Goal: Ask a question: Seek information or help from site administrators or community

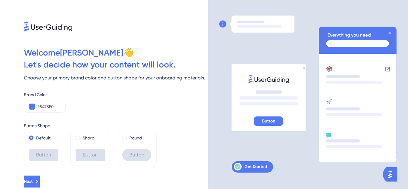
click at [269, 119] on icon at bounding box center [268, 121] width 13 height 6
click at [254, 168] on icon at bounding box center [250, 167] width 33 height 8
click at [126, 136] on span at bounding box center [124, 138] width 4 height 4
click at [128, 136] on input "radio" at bounding box center [128, 136] width 0 height 0
click at [77, 139] on span at bounding box center [78, 138] width 4 height 4
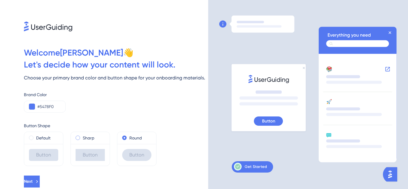
click at [82, 136] on input "radio" at bounding box center [82, 136] width 0 height 0
click at [30, 137] on span at bounding box center [31, 138] width 4 height 4
click at [35, 136] on input "radio" at bounding box center [35, 136] width 0 height 0
click at [251, 165] on icon at bounding box center [250, 167] width 33 height 8
click at [79, 136] on span at bounding box center [78, 138] width 4 height 4
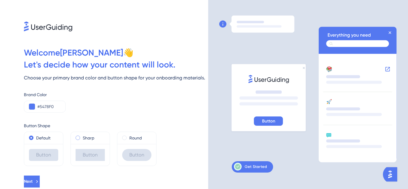
click at [82, 136] on input "radio" at bounding box center [82, 136] width 0 height 0
click at [326, 148] on icon at bounding box center [357, 108] width 78 height 108
click at [87, 142] on div "Sharp" at bounding box center [90, 138] width 39 height 12
click at [78, 139] on span at bounding box center [78, 138] width 4 height 4
click at [82, 136] on input "radio" at bounding box center [82, 136] width 0 height 0
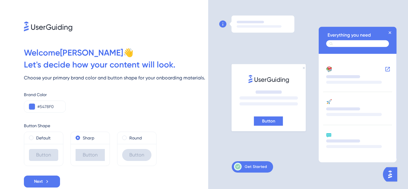
click at [122, 139] on div "Round" at bounding box center [136, 138] width 39 height 12
click at [123, 137] on span at bounding box center [124, 138] width 4 height 4
click at [128, 136] on input "radio" at bounding box center [128, 136] width 0 height 0
click at [278, 158] on div at bounding box center [263, 95] width 88 height 158
click at [77, 136] on span at bounding box center [78, 138] width 4 height 4
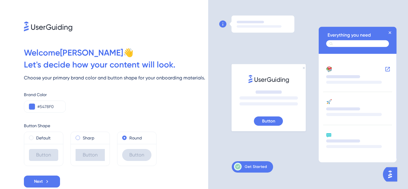
click at [82, 136] on input "radio" at bounding box center [82, 136] width 0 height 0
click at [393, 171] on img "Open AI Assistant Launcher" at bounding box center [389, 174] width 11 height 11
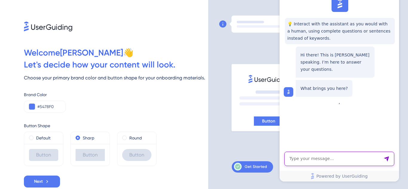
click at [323, 159] on textarea "AI Assistant Text Input" at bounding box center [339, 159] width 110 height 14
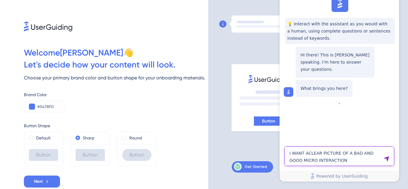
type textarea "I WANT ACLEAR PICTURE OF A BAD AND GOOD MICRO INTERACTION"
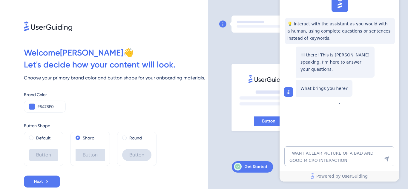
click at [387, 158] on icon "Send Message" at bounding box center [386, 158] width 5 height 5
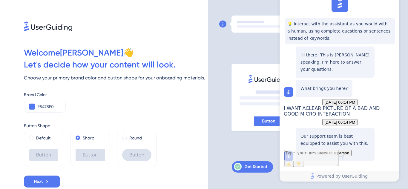
scroll to position [53, 0]
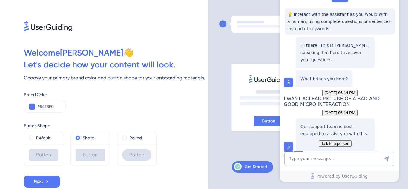
click at [387, 158] on icon "Send Message" at bounding box center [386, 158] width 5 height 5
click at [346, 141] on span "Talk to a person" at bounding box center [335, 143] width 28 height 4
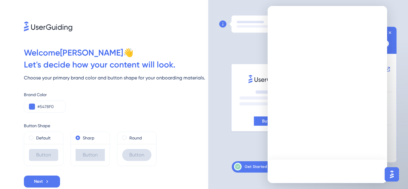
scroll to position [0, 0]
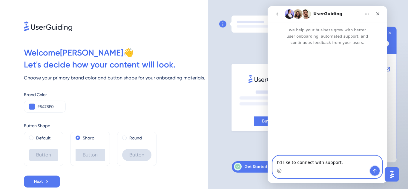
click at [374, 170] on icon "Send a message…" at bounding box center [374, 170] width 5 height 5
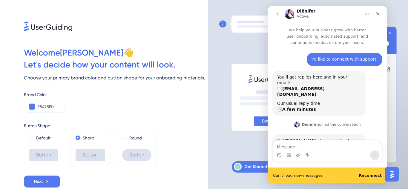
scroll to position [17, 0]
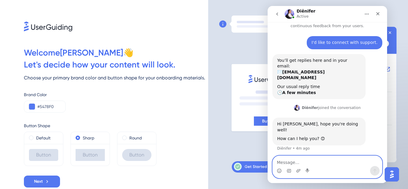
click at [301, 156] on textarea "Message…" at bounding box center [327, 161] width 109 height 10
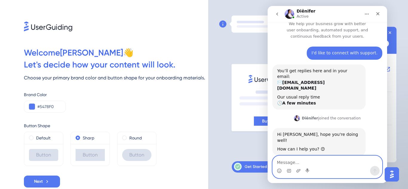
scroll to position [0, 0]
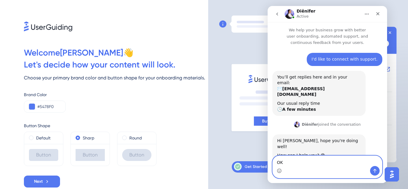
type textarea "O"
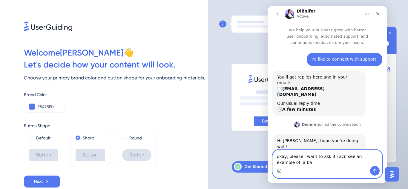
scroll to position [7, 0]
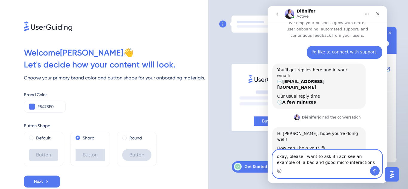
type textarea "okay, please i want to ask if i acn see an example of a bad and good micro inte…"
click at [376, 169] on icon "Send a message…" at bounding box center [374, 170] width 5 height 5
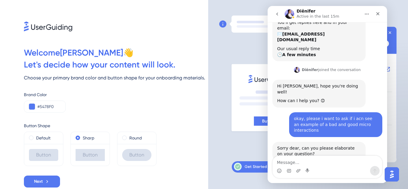
scroll to position [54, 0]
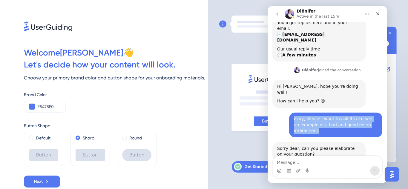
drag, startPoint x: 292, startPoint y: 101, endPoint x: 333, endPoint y: 118, distance: 45.1
click at [333, 118] on div "okay, please i want to ask if i acn see an example of a bad and good micro inte…" at bounding box center [335, 125] width 93 height 25
copy div "okay, please i want to ask if i acn see an example of a bad and good micro inte…"
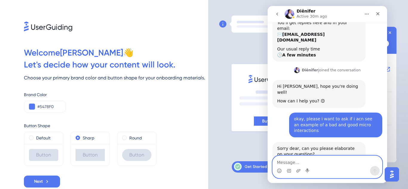
click at [294, 160] on textarea "Message…" at bounding box center [327, 161] width 109 height 10
paste textarea "Can you provide examples of both good and bad microinteractions, and explain in…"
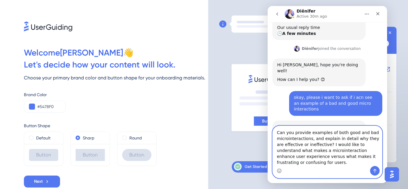
scroll to position [78, 0]
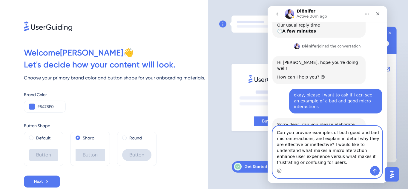
type textarea "Can you provide examples of both good and bad microinteractions, and explain in…"
click at [373, 172] on icon "Send a message…" at bounding box center [374, 170] width 5 height 5
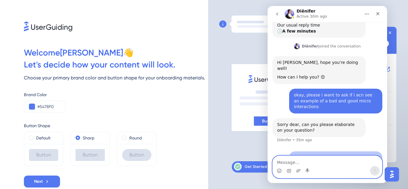
scroll to position [107, 0]
